Goal: Use online tool/utility: Utilize a website feature to perform a specific function

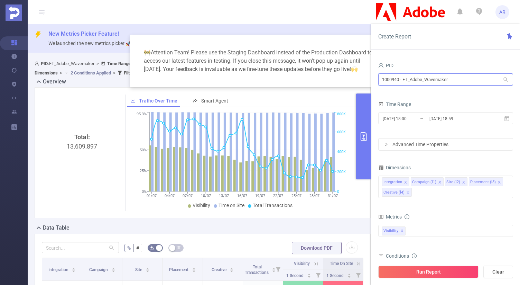
click at [448, 82] on input "1000940 - FT_Adobe_Wavemaker" at bounding box center [445, 79] width 135 height 12
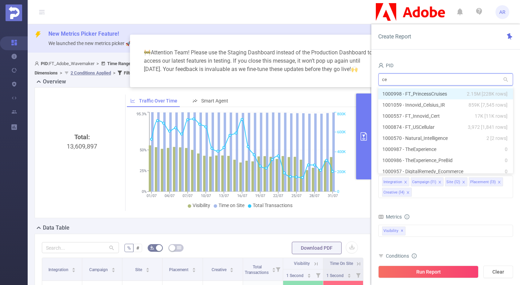
type input "cel"
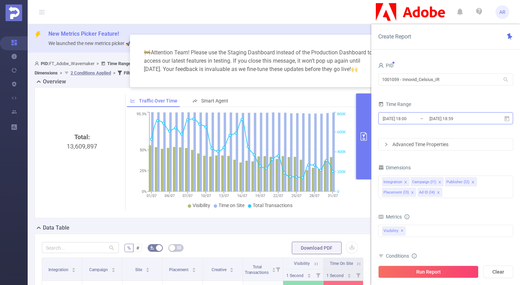
click at [420, 117] on input "[DATE] 18:00" at bounding box center [410, 118] width 56 height 9
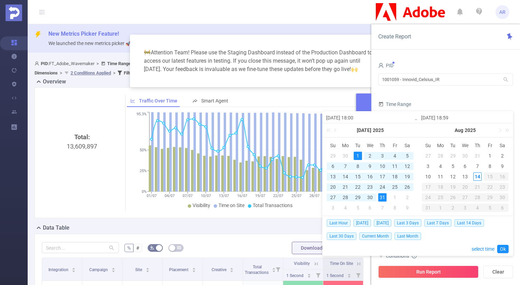
click at [355, 155] on div "1" at bounding box center [358, 155] width 8 height 8
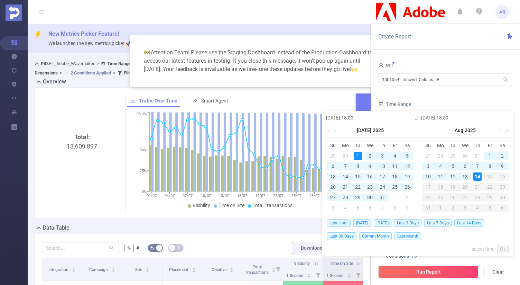
click at [480, 176] on div "14" at bounding box center [477, 176] width 8 height 8
type input "[DATE] 18:59"
click at [498, 248] on link "Ok" at bounding box center [502, 248] width 11 height 8
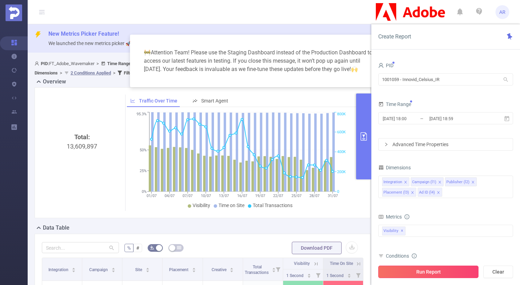
click at [428, 273] on button "Run Report" at bounding box center [428, 271] width 100 height 12
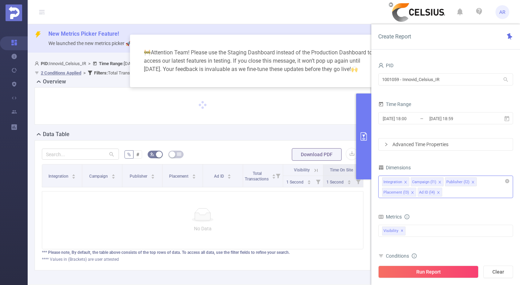
click at [454, 195] on div "Integration Campaign (l1) Publisher (l2) Placement (l3) Ad ID (l4)" at bounding box center [445, 186] width 135 height 22
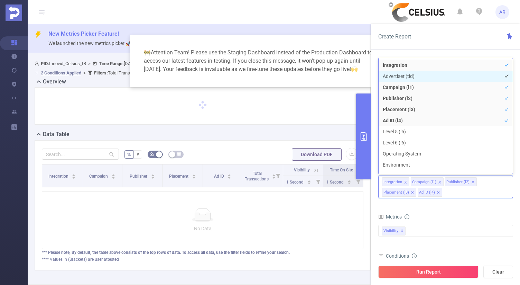
click at [405, 78] on li "Advertiser (tid)" at bounding box center [446, 76] width 134 height 11
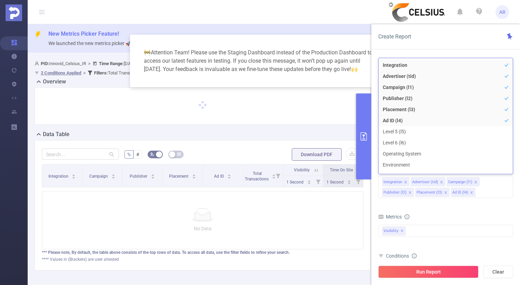
click at [448, 218] on div "Metrics" at bounding box center [445, 217] width 135 height 11
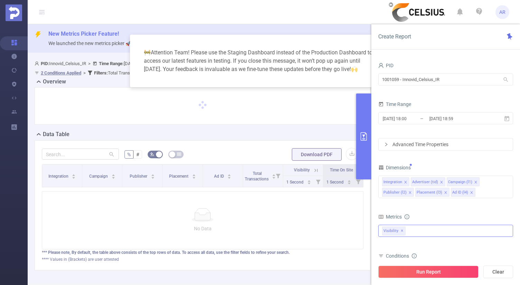
click at [401, 232] on span "✕" at bounding box center [402, 230] width 3 height 8
click at [401, 232] on div at bounding box center [445, 229] width 135 height 11
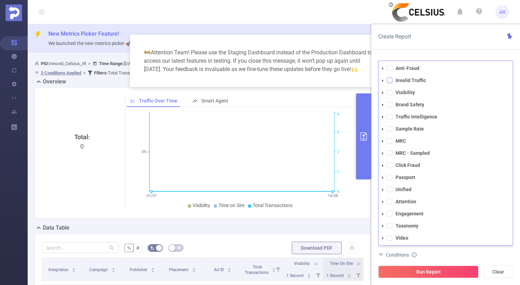
click at [390, 80] on span at bounding box center [390, 80] width 6 height 6
click at [410, 271] on button "Run Report" at bounding box center [428, 271] width 100 height 12
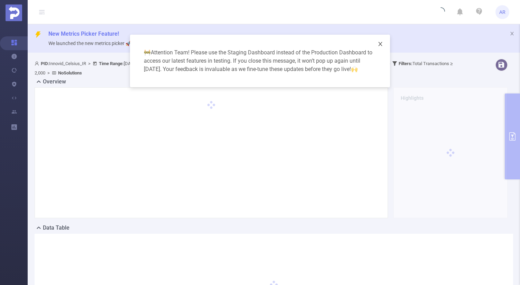
click at [380, 43] on icon "icon: close" at bounding box center [381, 44] width 6 height 6
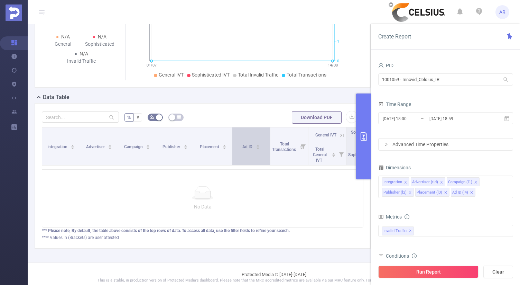
scroll to position [142, 0]
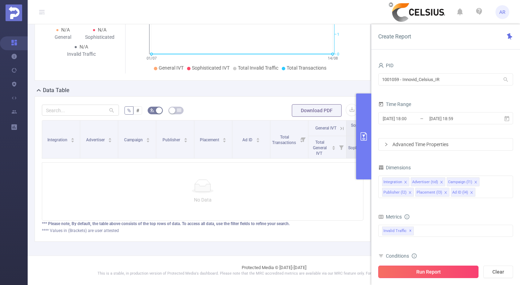
click at [430, 272] on button "Run Report" at bounding box center [428, 271] width 100 height 12
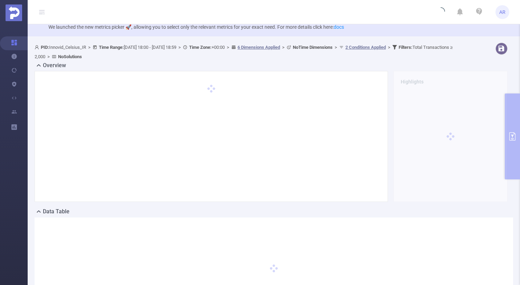
scroll to position [0, 0]
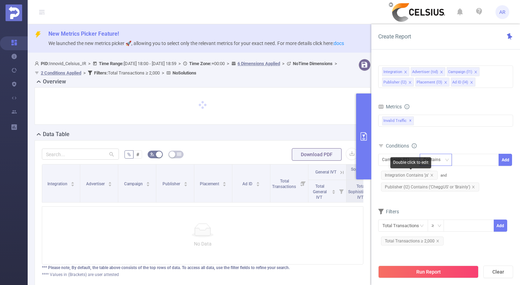
click at [431, 175] on icon "icon: close" at bounding box center [431, 174] width 3 height 3
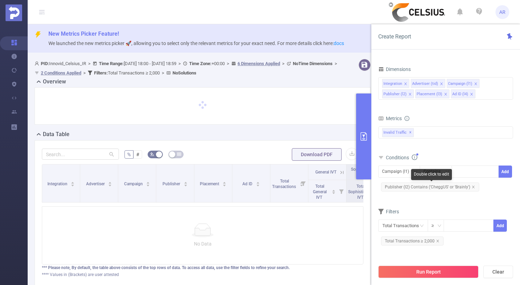
click at [470, 188] on span "Publisher (l2) Contains ('CheggUS' or 'Brainly')" at bounding box center [430, 186] width 98 height 9
click at [436, 240] on icon "icon: close" at bounding box center [437, 240] width 3 height 3
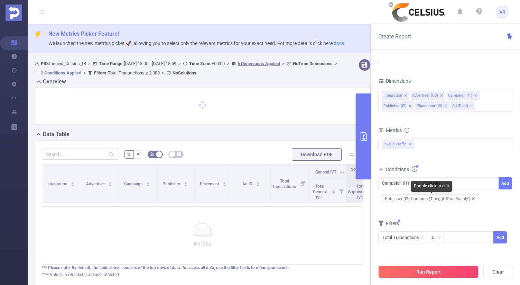
click at [472, 199] on icon "icon: close" at bounding box center [473, 198] width 3 height 3
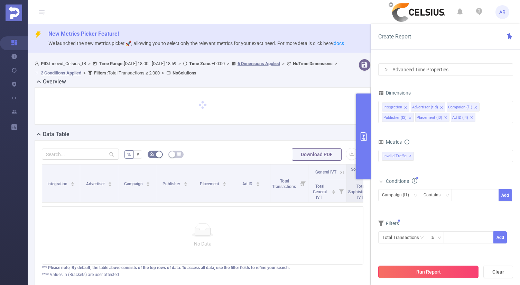
click at [416, 270] on button "Run Report" at bounding box center [428, 271] width 100 height 12
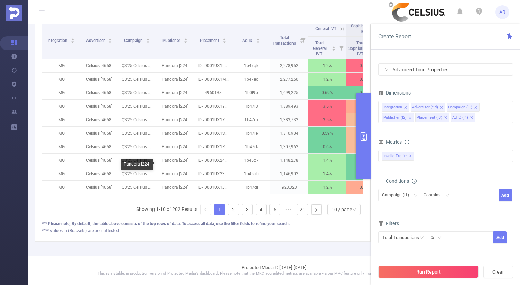
scroll to position [239, 0]
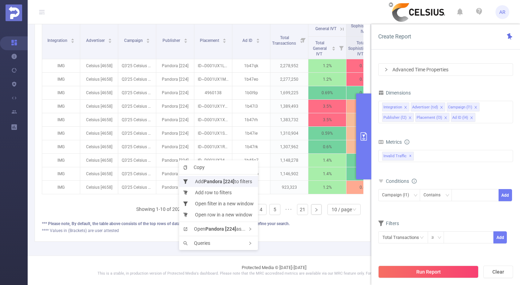
click at [197, 179] on li "Add Pandora [224] to filters" at bounding box center [218, 181] width 79 height 11
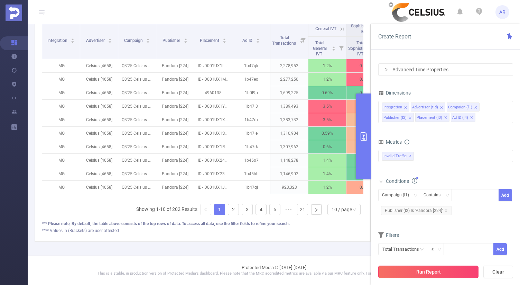
click at [426, 271] on button "Run Report" at bounding box center [428, 271] width 100 height 12
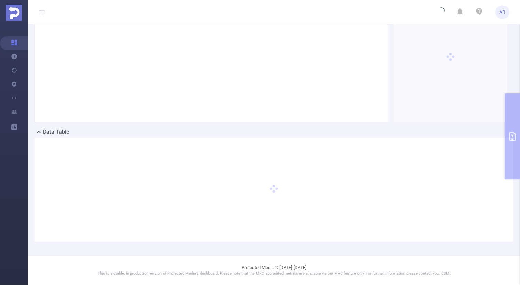
scroll to position [95, 0]
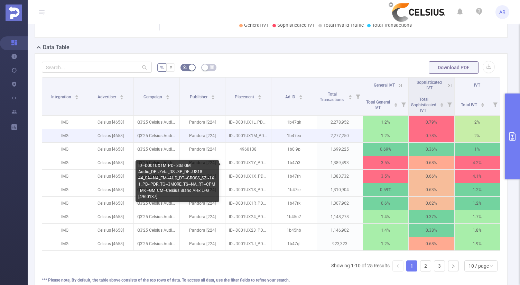
scroll to position [181, 0]
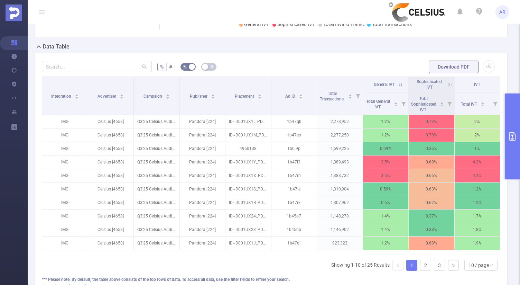
click at [511, 122] on button "primary" at bounding box center [512, 136] width 15 height 86
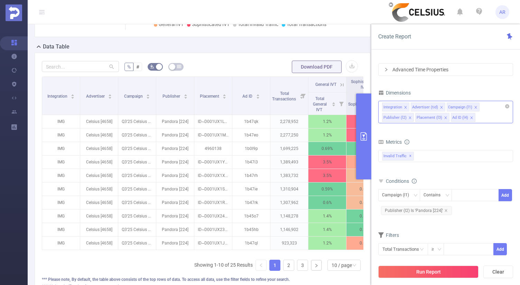
click at [483, 118] on div "Integration Advertiser (tid) Campaign (l1) Publisher (l2) Placement (l3) Ad ID …" at bounding box center [445, 112] width 135 height 22
click at [475, 91] on div "Dimensions" at bounding box center [445, 93] width 135 height 11
click at [366, 124] on button "primary" at bounding box center [363, 136] width 15 height 86
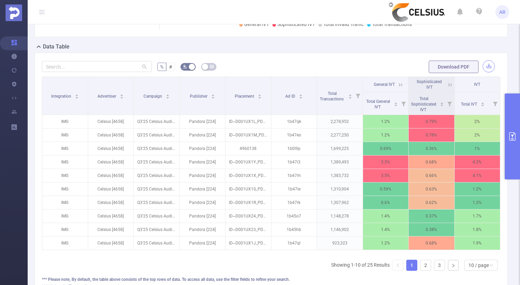
click at [483, 65] on button "button" at bounding box center [489, 66] width 12 height 12
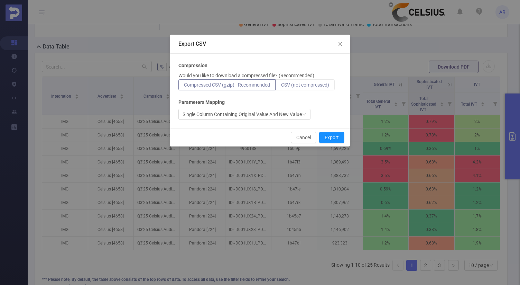
click at [322, 85] on span "CSV (not compressed)" at bounding box center [305, 85] width 48 height 6
click at [281, 86] on input "CSV (not compressed)" at bounding box center [281, 86] width 0 height 0
click at [332, 137] on button "Export" at bounding box center [331, 137] width 25 height 11
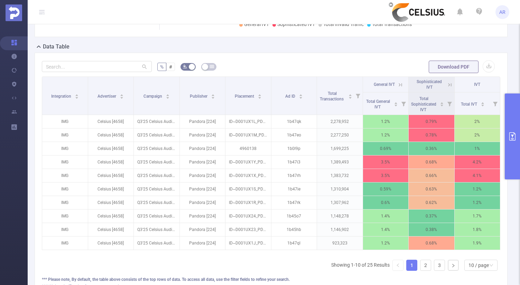
click at [513, 125] on button "primary" at bounding box center [512, 136] width 15 height 86
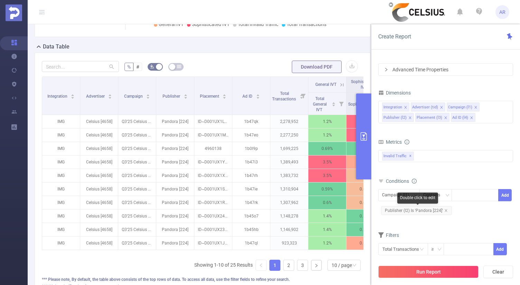
click at [447, 209] on span "Publisher (l2) Is 'Pandora [224]'" at bounding box center [416, 210] width 71 height 9
click at [447, 210] on span "Publisher (l2) Is 'Pandora [224]'" at bounding box center [416, 210] width 71 height 9
click at [445, 211] on icon "icon: close" at bounding box center [445, 209] width 3 height 3
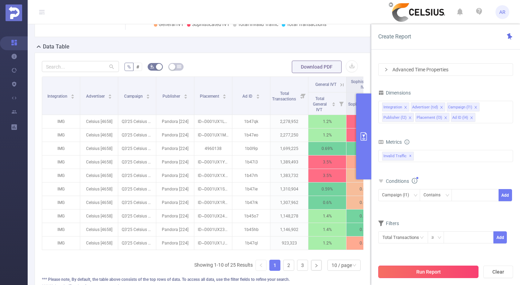
click at [436, 275] on button "Run Report" at bounding box center [428, 271] width 100 height 12
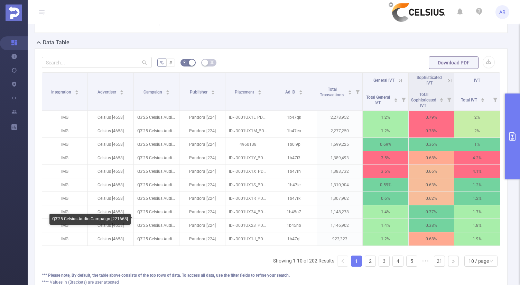
scroll to position [228, 0]
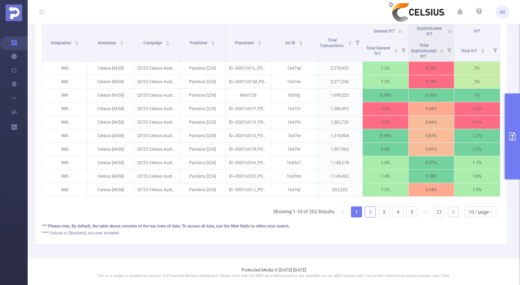
click at [365, 217] on link "2" at bounding box center [370, 211] width 10 height 10
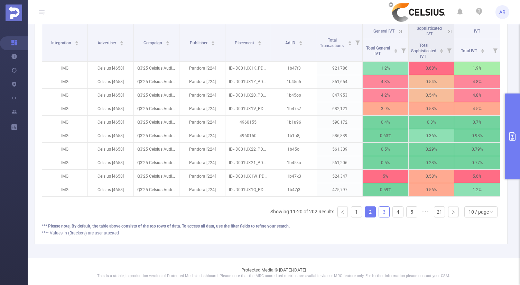
click at [380, 217] on link "3" at bounding box center [384, 211] width 10 height 10
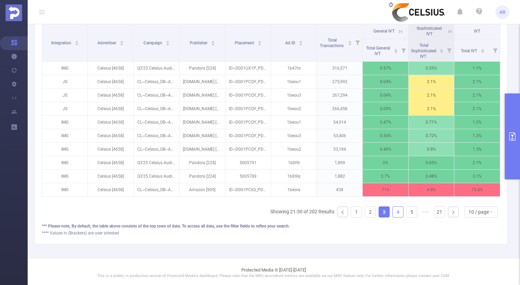
click at [393, 217] on link "4" at bounding box center [398, 211] width 10 height 10
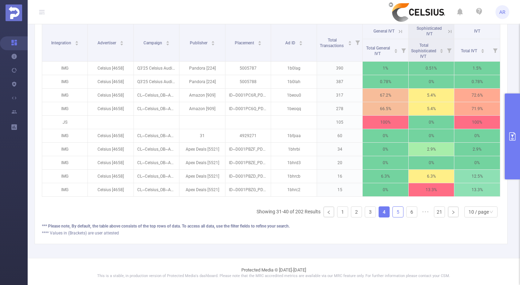
click at [394, 217] on link "5" at bounding box center [398, 211] width 10 height 10
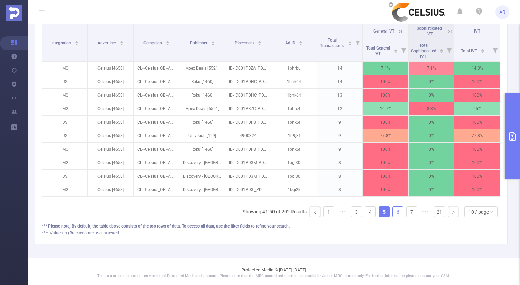
click at [397, 217] on link "6" at bounding box center [398, 211] width 10 height 10
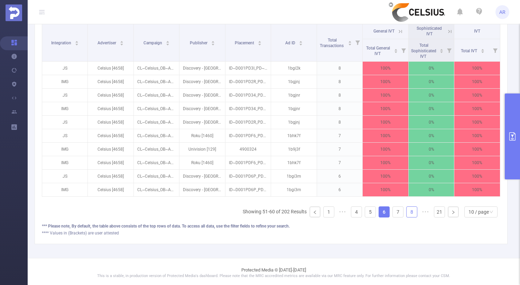
click at [407, 217] on link "8" at bounding box center [412, 211] width 10 height 10
click at [383, 223] on div "Integration Advertiser Campaign Publisher Placement Ad ID Total Transactions Ge…" at bounding box center [271, 122] width 458 height 199
click at [393, 217] on link "9" at bounding box center [398, 211] width 10 height 10
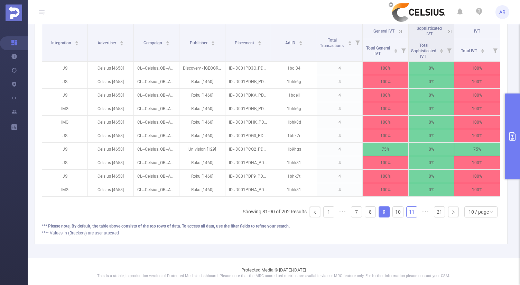
click at [407, 217] on link "11" at bounding box center [412, 211] width 10 height 10
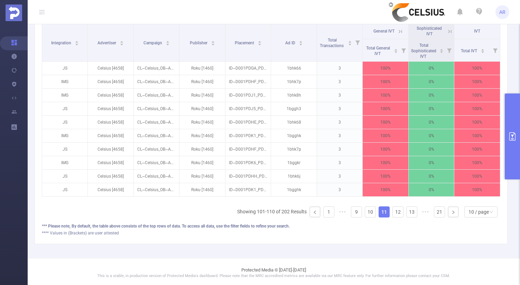
click at [513, 130] on button "primary" at bounding box center [512, 136] width 15 height 86
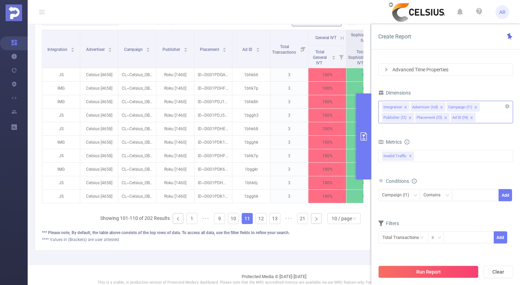
click at [444, 117] on icon "icon: close" at bounding box center [445, 117] width 3 height 3
click at [435, 117] on icon "icon: close" at bounding box center [436, 117] width 2 height 2
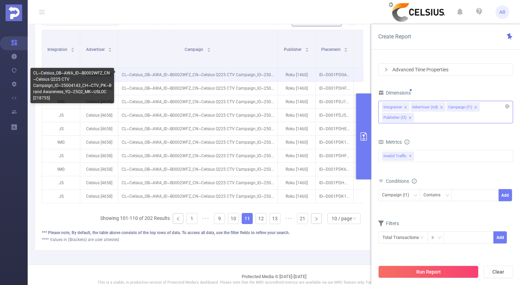
drag, startPoint x: 156, startPoint y: 62, endPoint x: 277, endPoint y: 69, distance: 121.6
click at [277, 69] on table "Integration Advertiser Campaign Publisher Placement Ad ID Total Transactions Ge…" at bounding box center [293, 116] width 502 height 173
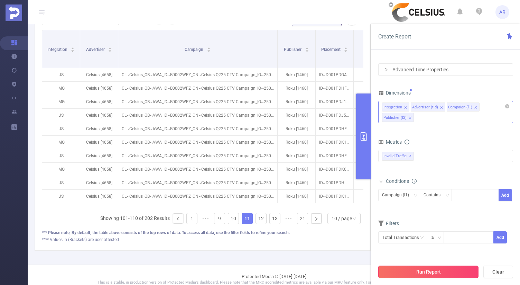
click at [412, 271] on button "Run Report" at bounding box center [428, 271] width 100 height 12
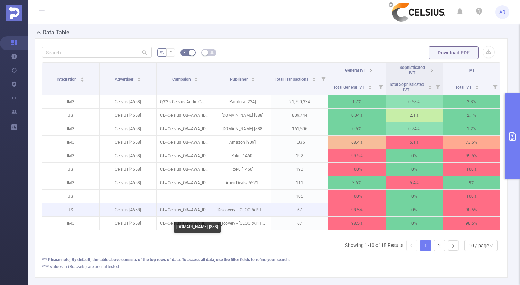
scroll to position [195, 0]
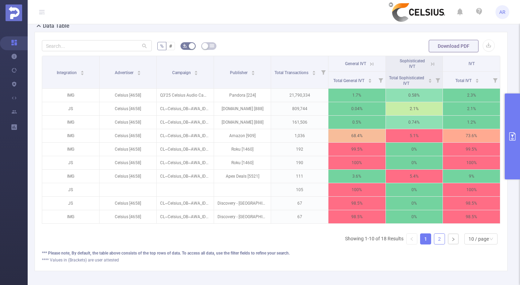
click at [434, 244] on link "2" at bounding box center [439, 238] width 10 height 10
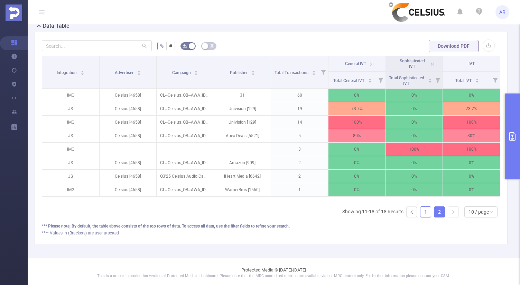
click at [423, 217] on link "1" at bounding box center [425, 211] width 10 height 10
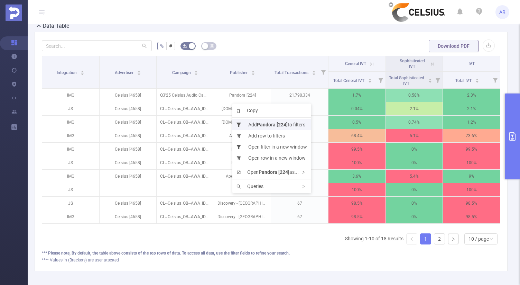
click at [265, 126] on b "Pandora [224]" at bounding box center [272, 125] width 31 height 6
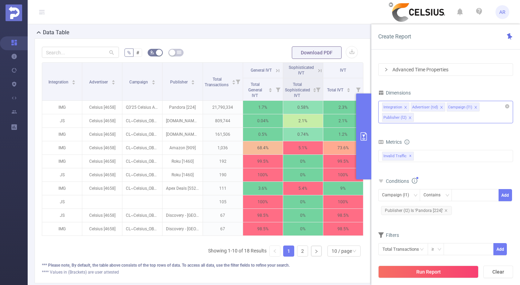
click at [433, 121] on div "Integration Advertiser (tid) Campaign (l1) Publisher (l2)" at bounding box center [445, 112] width 135 height 22
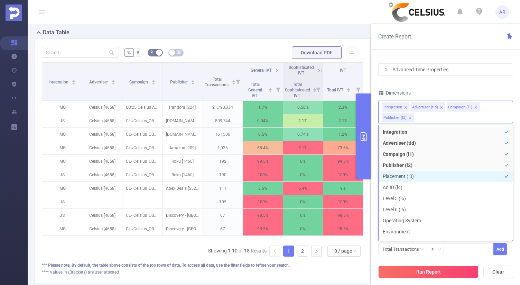
click at [401, 177] on li "Placement (l3)" at bounding box center [446, 175] width 134 height 11
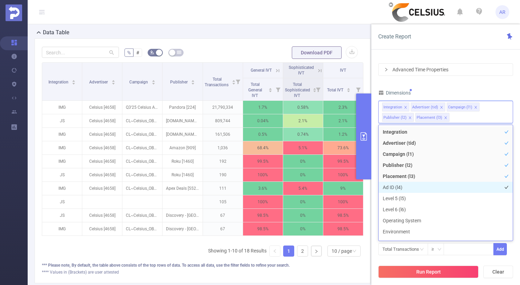
click at [401, 188] on li "Ad ID (l4)" at bounding box center [446, 187] width 134 height 11
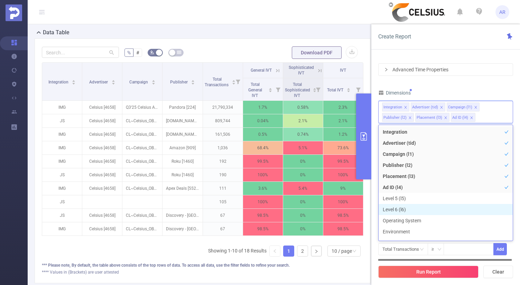
scroll to position [8, 0]
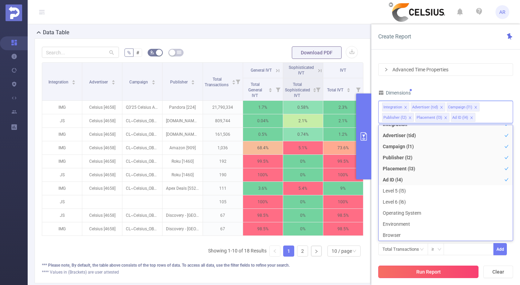
click at [399, 271] on button "Run Report" at bounding box center [428, 271] width 100 height 12
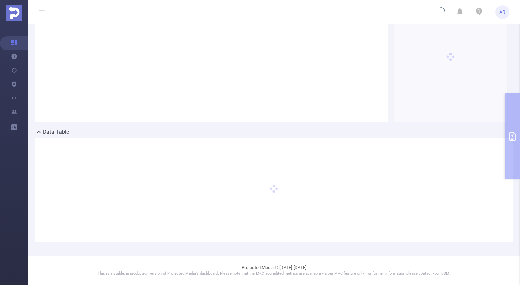
scroll to position [95, 0]
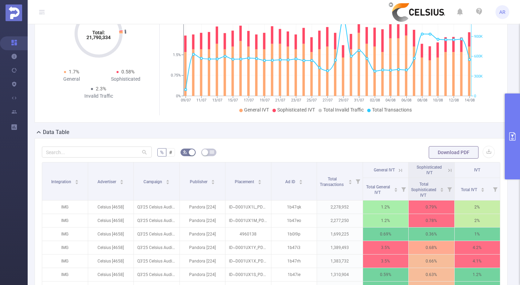
click at [510, 132] on button "primary" at bounding box center [512, 136] width 15 height 86
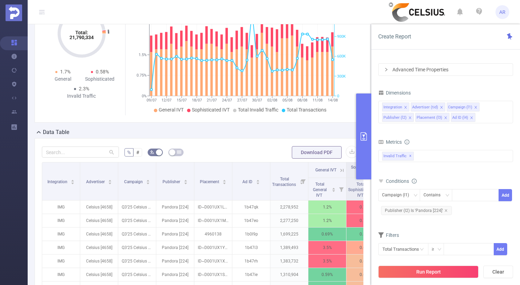
click at [426, 72] on div "Advanced Time Properties" at bounding box center [446, 70] width 134 height 12
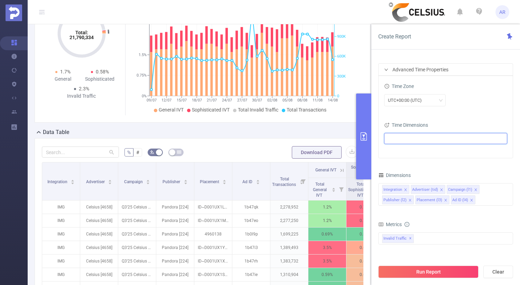
click at [390, 134] on ul at bounding box center [443, 138] width 114 height 10
click at [396, 152] on span at bounding box center [397, 151] width 6 height 6
click at [423, 274] on button "Run Report" at bounding box center [428, 271] width 100 height 12
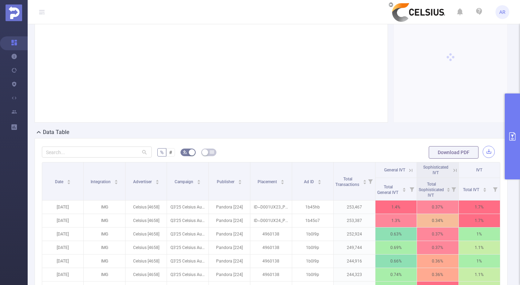
click at [486, 151] on button "button" at bounding box center [489, 152] width 12 height 12
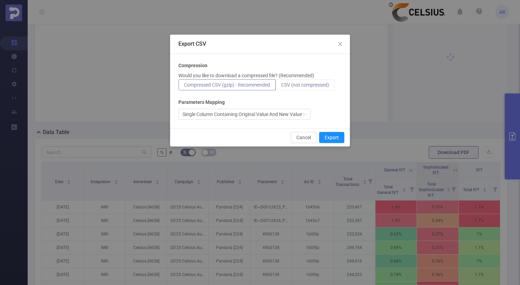
click at [308, 85] on span "CSV (not compressed)" at bounding box center [305, 85] width 48 height 6
click at [281, 86] on input "CSV (not compressed)" at bounding box center [281, 86] width 0 height 0
click at [327, 139] on button "Export" at bounding box center [331, 137] width 25 height 11
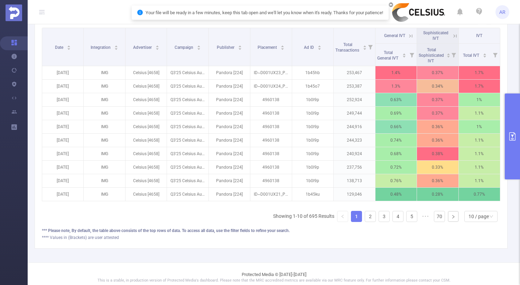
scroll to position [230, 0]
click at [511, 122] on button "primary" at bounding box center [512, 136] width 15 height 86
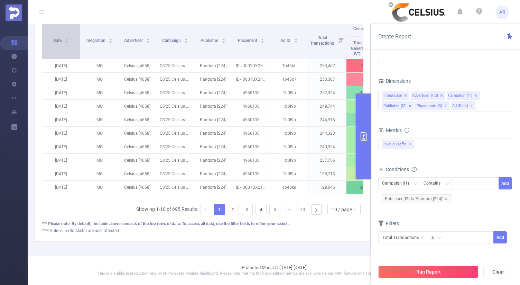
scroll to position [241, 0]
